Goal: Entertainment & Leisure: Consume media (video, audio)

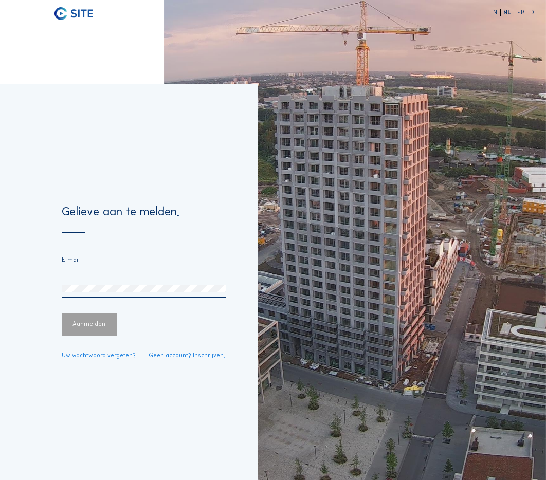
type input "[EMAIL_ADDRESS][DOMAIN_NAME]"
click at [99, 323] on div "Aanmelden." at bounding box center [90, 324] width 56 height 23
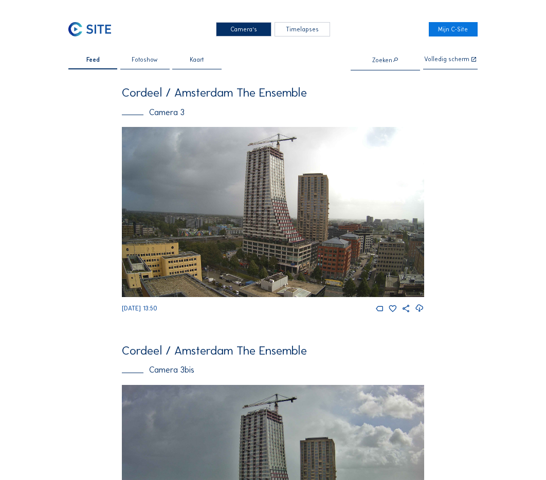
click at [296, 162] on img at bounding box center [273, 212] width 302 height 170
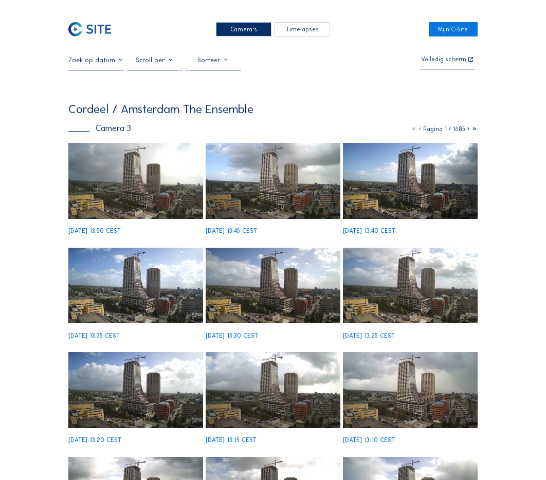
click at [148, 169] on img at bounding box center [135, 181] width 135 height 76
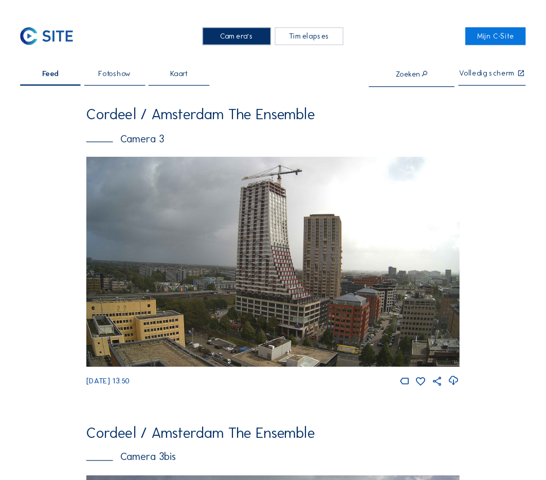
click at [261, 26] on div "Camera's" at bounding box center [244, 29] width 56 height 14
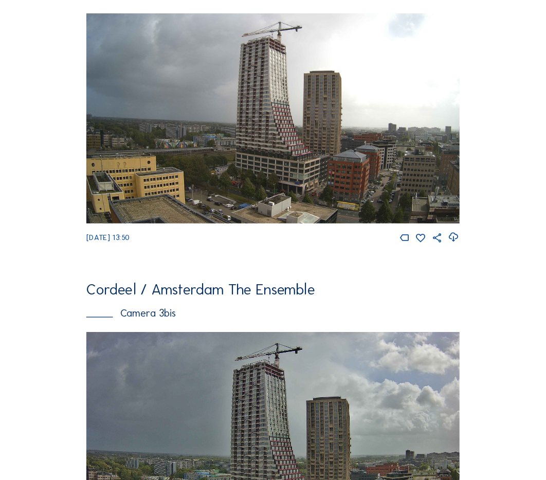
scroll to position [49, 0]
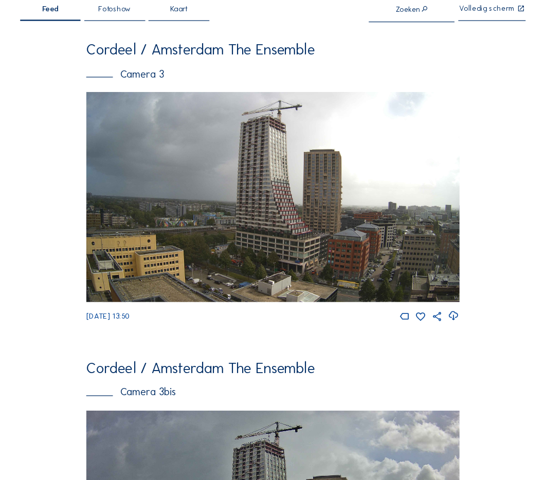
click at [171, 62] on div "Camera 3" at bounding box center [273, 63] width 302 height 8
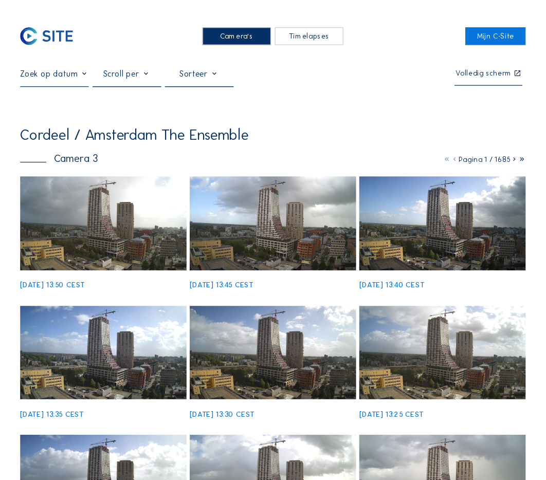
click at [302, 30] on div "Timelapses" at bounding box center [302, 29] width 56 height 14
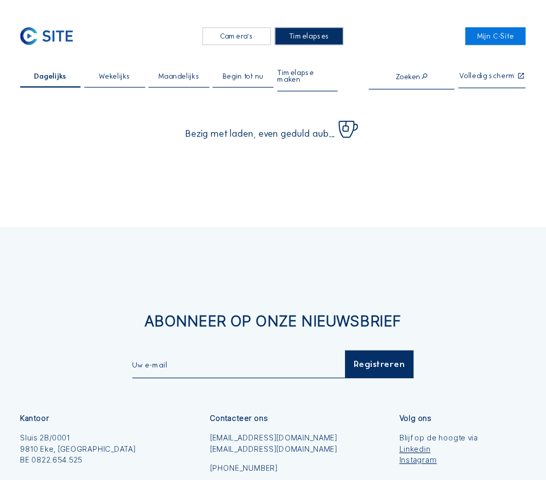
click at [302, 30] on div "Timelapses" at bounding box center [302, 29] width 56 height 14
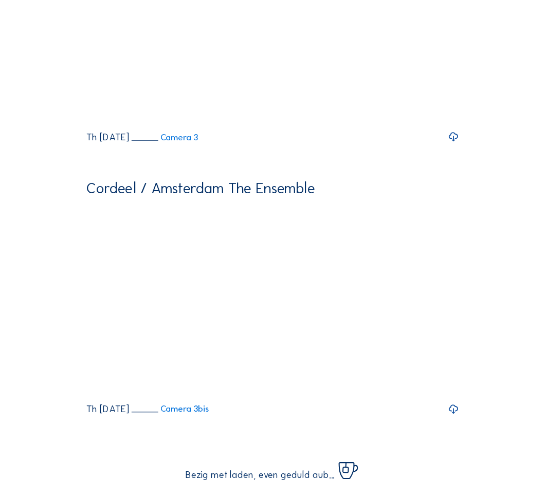
scroll to position [687, 0]
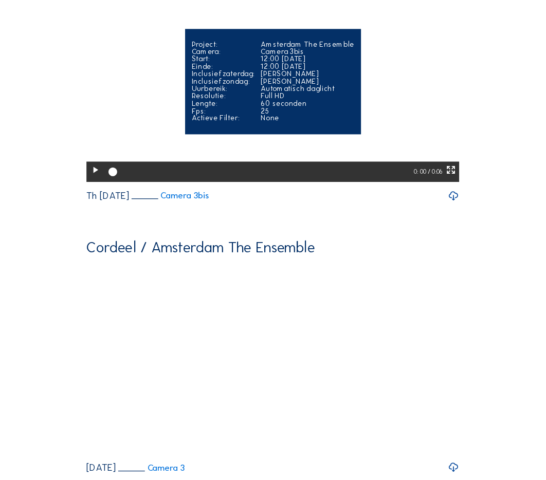
click at [282, 172] on video "Your browser does not support the video tag." at bounding box center [273, 161] width 302 height 151
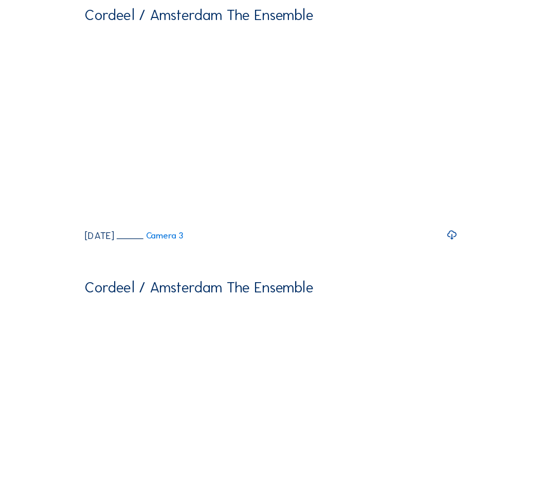
scroll to position [84, 0]
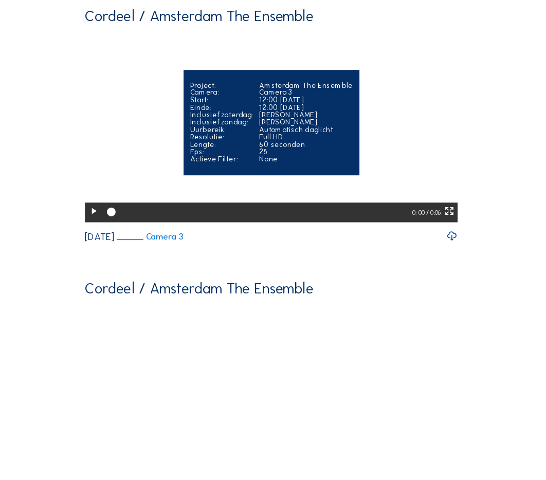
click at [238, 96] on div "Inclusief zaterdag:" at bounding box center [232, 93] width 51 height 6
click at [128, 176] on icon at bounding box center [129, 171] width 8 height 10
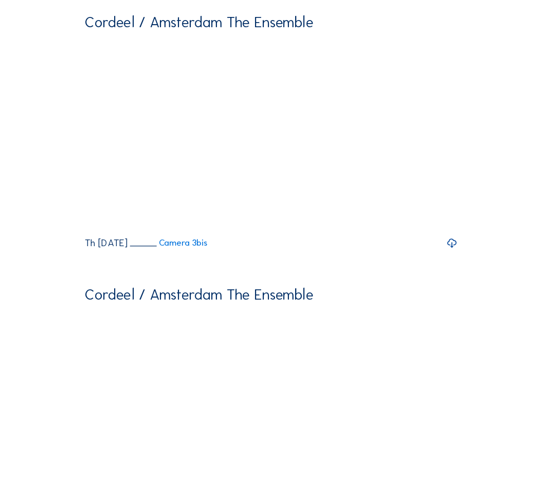
scroll to position [649, 0]
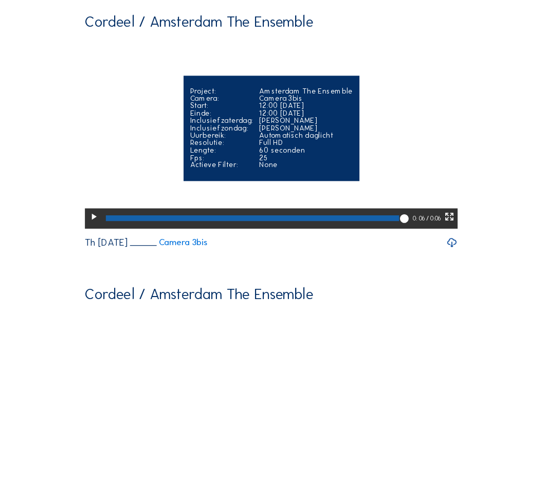
click at [130, 271] on icon at bounding box center [129, 266] width 8 height 10
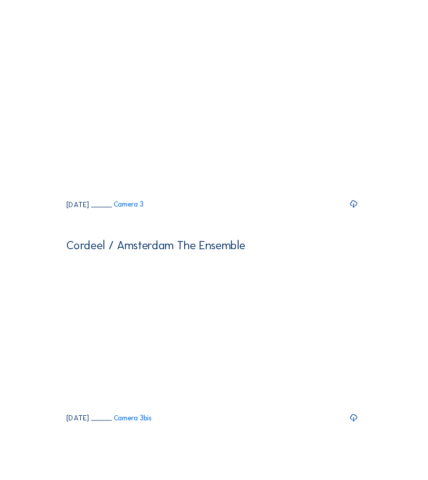
scroll to position [0, 0]
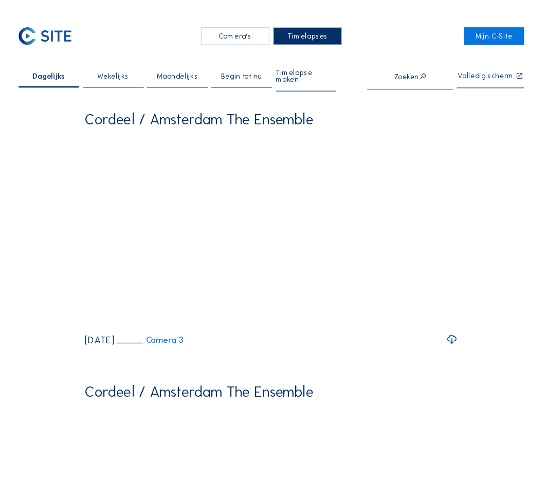
click at [151, 59] on span "Wekelijks" at bounding box center [145, 62] width 26 height 6
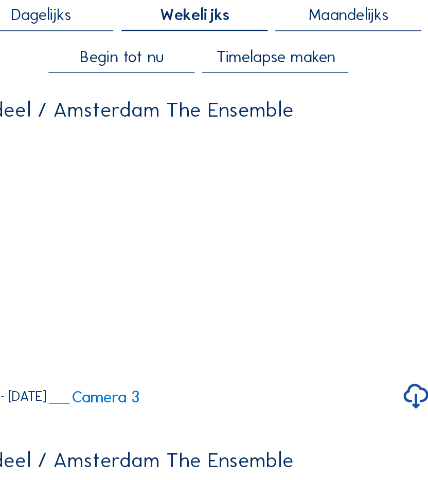
scroll to position [31, 0]
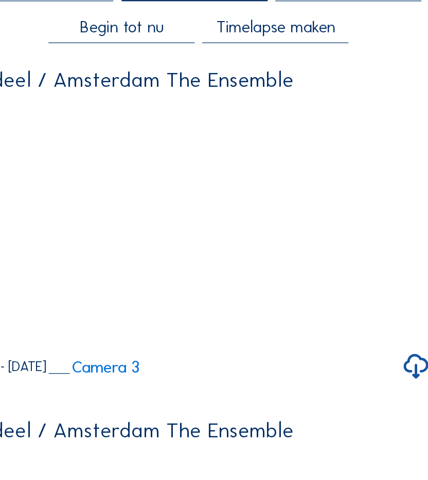
click at [137, 114] on span "Begin tot nu" at bounding box center [151, 112] width 67 height 13
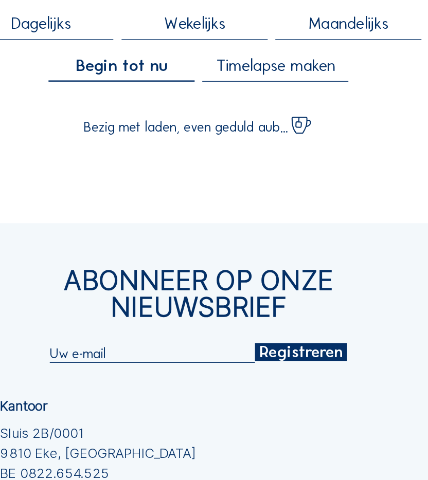
click at [137, 114] on div "Dagelijks" at bounding box center [86, 114] width 118 height 20
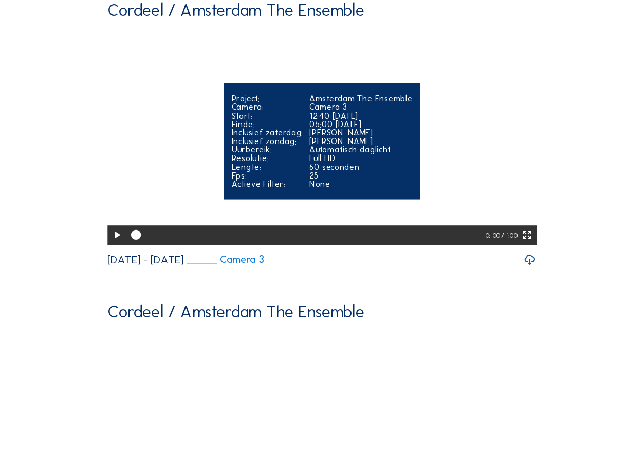
click at [373, 143] on video "Your browser does not support the video tag." at bounding box center [313, 195] width 347 height 174
click at [306, 149] on video "Your browser does not support the video tag." at bounding box center [313, 195] width 347 height 174
click at [480, 281] on icon at bounding box center [480, 275] width 10 height 12
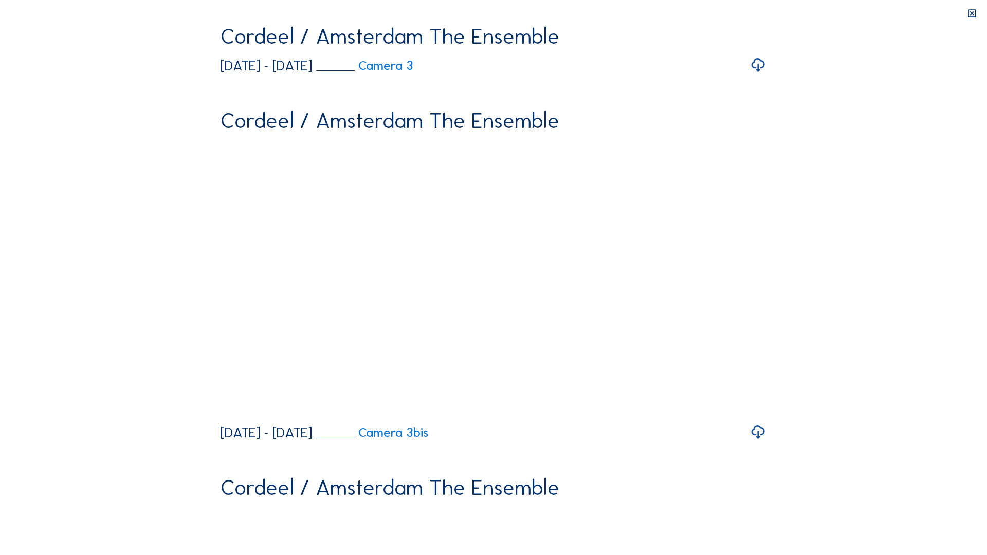
click at [525, 233] on video "Your browser does not support the video tag." at bounding box center [494, 162] width 546 height 273
